Goal: Information Seeking & Learning: Compare options

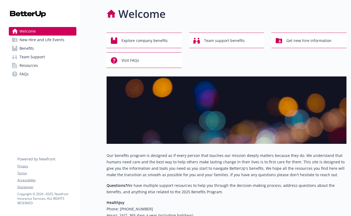
scroll to position [1, 0]
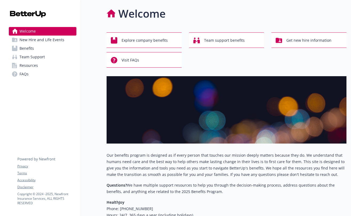
click at [46, 39] on span "New Hire and Life Events" at bounding box center [42, 40] width 45 height 9
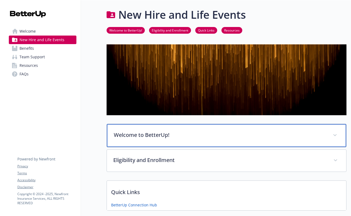
click at [126, 133] on p "Welcome to BetterUp!" at bounding box center [220, 135] width 213 height 8
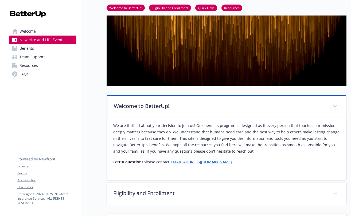
scroll to position [103, 0]
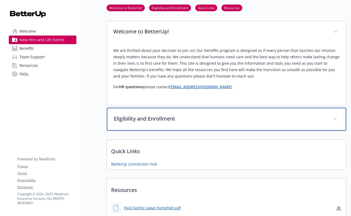
click at [141, 120] on p "Eligibility and Enrollment" at bounding box center [220, 119] width 213 height 8
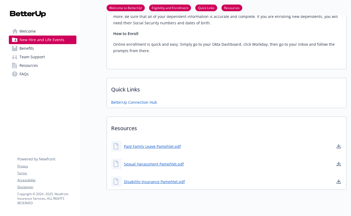
scroll to position [545, 0]
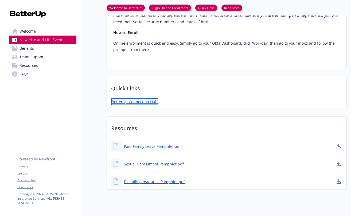
click at [127, 98] on link "BetterUp Connection Hub" at bounding box center [134, 101] width 47 height 7
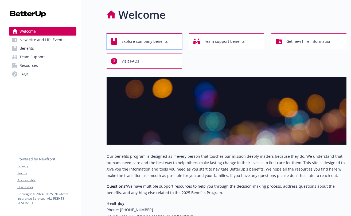
click at [148, 42] on span "Explore company benefits" at bounding box center [145, 41] width 46 height 10
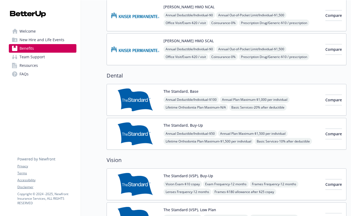
scroll to position [232, 0]
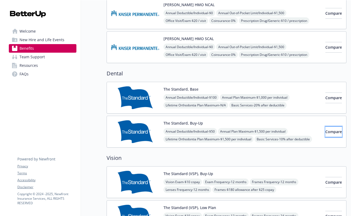
click at [325, 130] on span "Compare" at bounding box center [333, 131] width 17 height 5
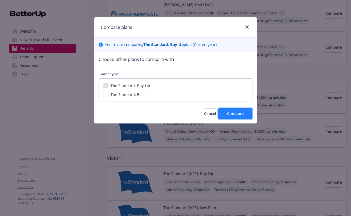
click at [239, 114] on span "Compare" at bounding box center [235, 113] width 17 height 5
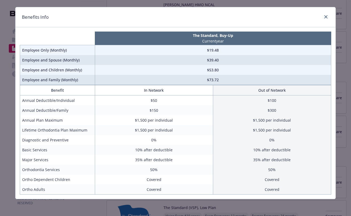
scroll to position [10, 0]
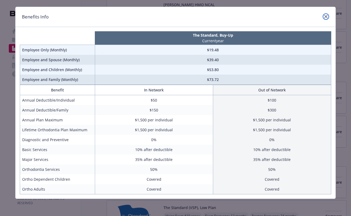
click at [327, 18] on div "compare plan details" at bounding box center [325, 16] width 9 height 7
click at [324, 15] on icon "close" at bounding box center [325, 16] width 3 height 3
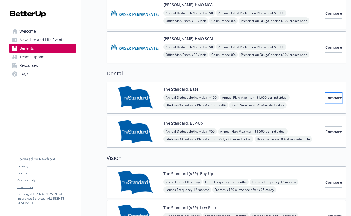
click at [329, 100] on span "Compare" at bounding box center [333, 97] width 17 height 5
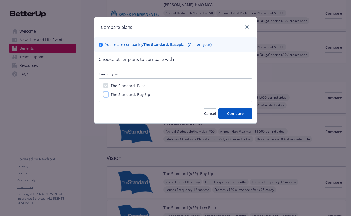
click at [107, 95] on input "The Standard, Buy-Up" at bounding box center [105, 94] width 5 height 5
checkbox input "true"
click at [248, 115] on button "Compare" at bounding box center [235, 113] width 34 height 11
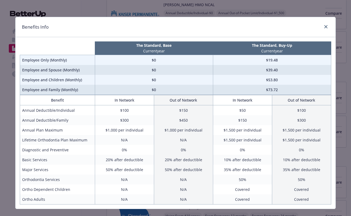
scroll to position [0, 0]
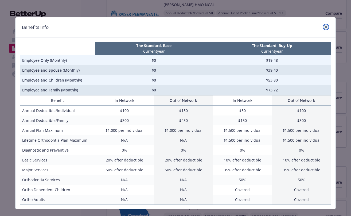
click at [323, 28] on link "close" at bounding box center [326, 27] width 6 height 6
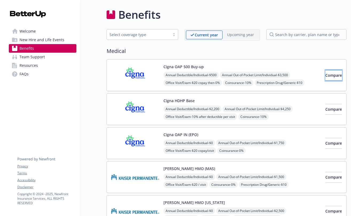
click at [325, 75] on span "Compare" at bounding box center [333, 75] width 17 height 5
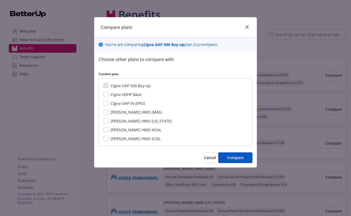
click at [133, 97] on div "Cigna OAP 500 Buy-up Cigna HDHP Base Cigna OAP IN (EPO) Kaiser HMO (MAS) Kaiser…" at bounding box center [176, 112] width 154 height 68
click at [107, 95] on input "Cigna HDHP Base" at bounding box center [105, 94] width 5 height 5
checkbox input "true"
click at [107, 103] on input "Cigna OAP IN (EPO)" at bounding box center [105, 102] width 5 height 5
checkbox input "true"
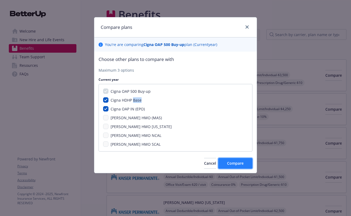
click at [240, 162] on span "Compare" at bounding box center [235, 163] width 17 height 5
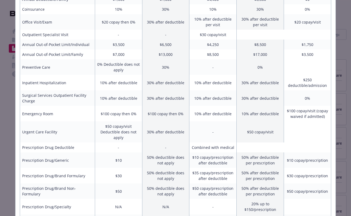
scroll to position [18, 0]
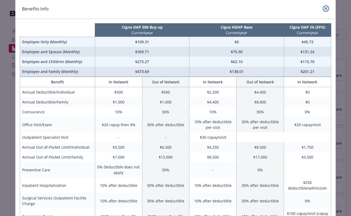
click at [323, 10] on link "close" at bounding box center [326, 8] width 6 height 6
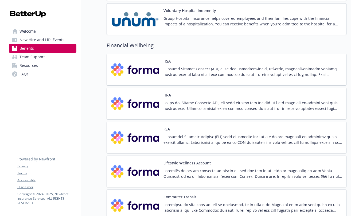
scroll to position [730, 0]
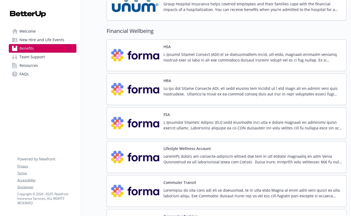
click at [299, 62] on p at bounding box center [253, 57] width 179 height 11
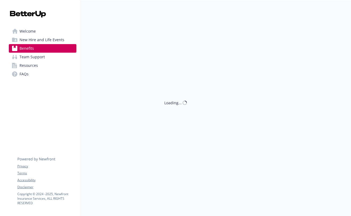
scroll to position [730, 0]
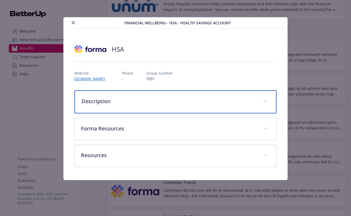
click at [171, 98] on p "Description" at bounding box center [170, 101] width 176 height 8
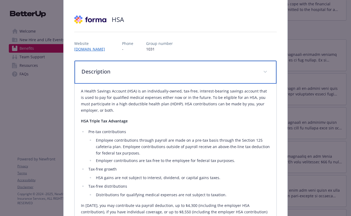
scroll to position [32, 0]
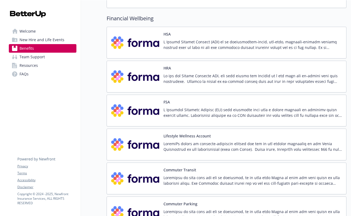
scroll to position [743, 0]
click at [238, 119] on div at bounding box center [253, 114] width 179 height 15
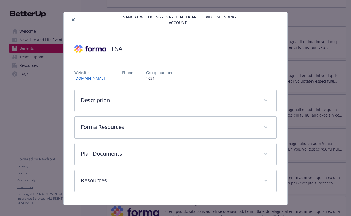
scroll to position [12, 0]
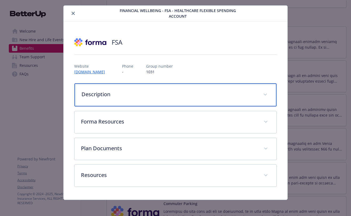
click at [187, 103] on div "Description" at bounding box center [176, 94] width 202 height 23
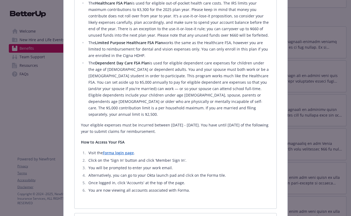
scroll to position [164, 0]
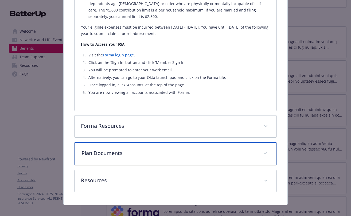
click at [150, 149] on p "Plan Documents" at bounding box center [170, 153] width 176 height 8
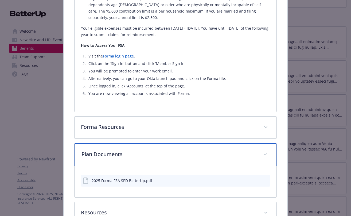
scroll to position [291, 0]
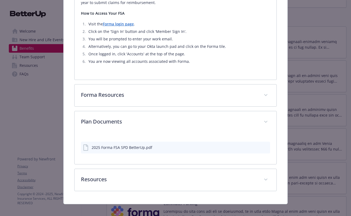
click at [263, 145] on icon "preview file" at bounding box center [265, 147] width 5 height 4
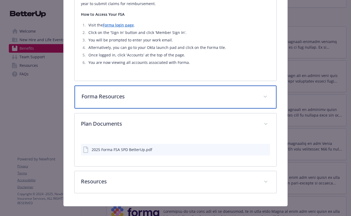
click at [216, 92] on p "Forma Resources" at bounding box center [170, 96] width 176 height 8
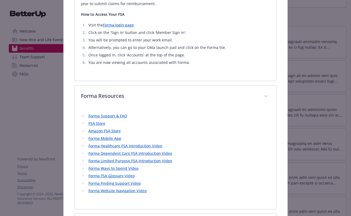
click at [111, 113] on link "Forma Support & FAQ" at bounding box center [107, 115] width 39 height 5
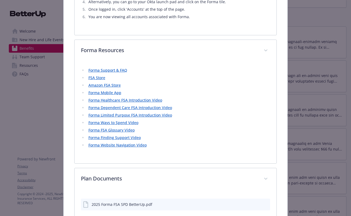
click at [122, 120] on link "Forma Ways to Spend Video" at bounding box center [113, 122] width 50 height 5
